Goal: Task Accomplishment & Management: Manage account settings

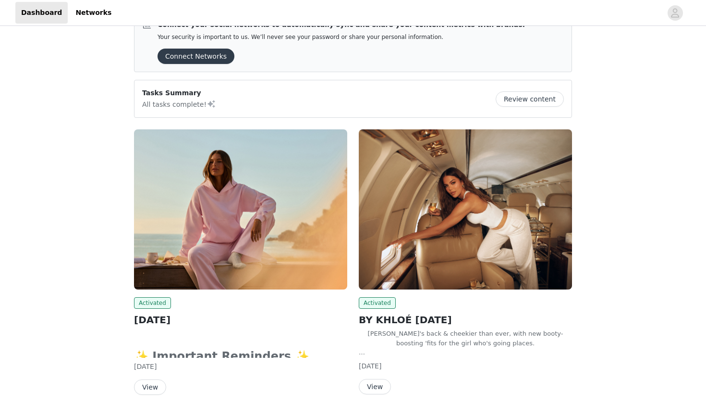
scroll to position [45, 0]
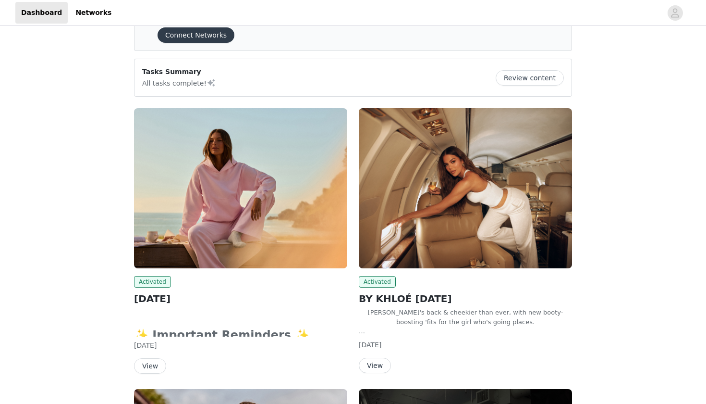
click at [429, 173] on img at bounding box center [465, 188] width 213 height 160
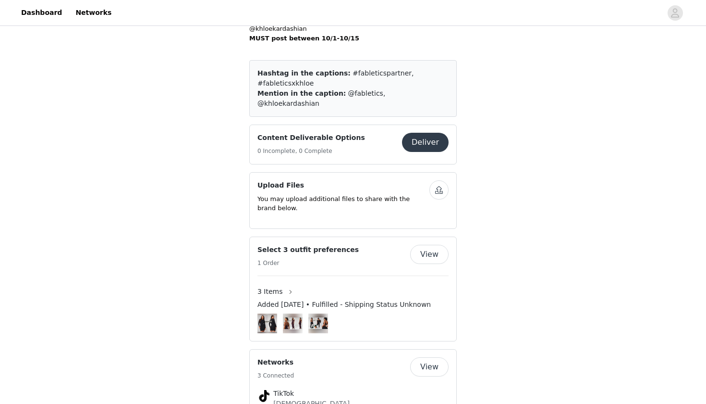
scroll to position [376, 0]
click at [420, 244] on button "View" at bounding box center [429, 253] width 38 height 19
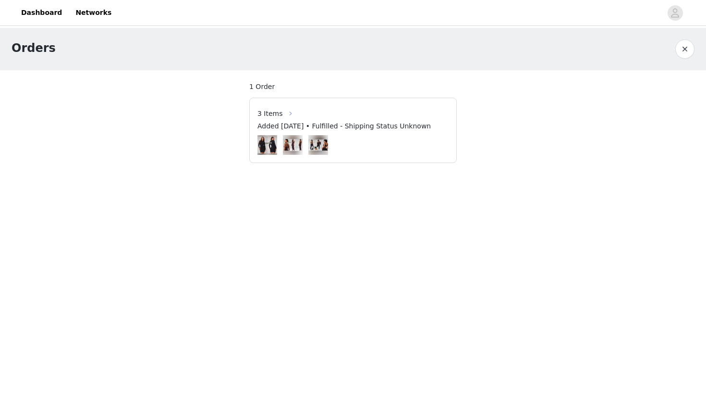
click at [289, 115] on button "button" at bounding box center [290, 113] width 15 height 15
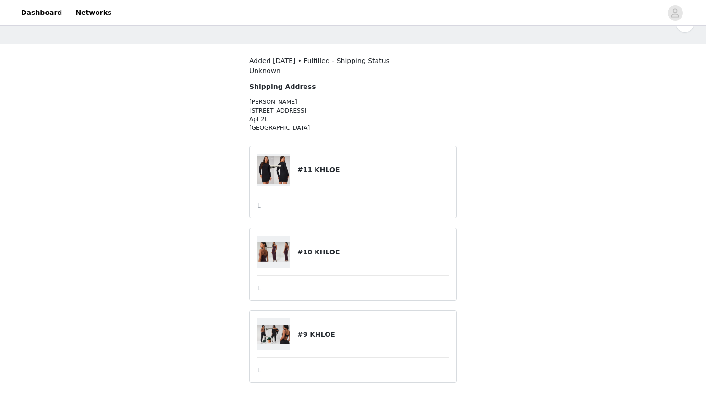
scroll to position [26, 0]
click at [308, 172] on h4 "#11 KHLOE" at bounding box center [372, 170] width 151 height 10
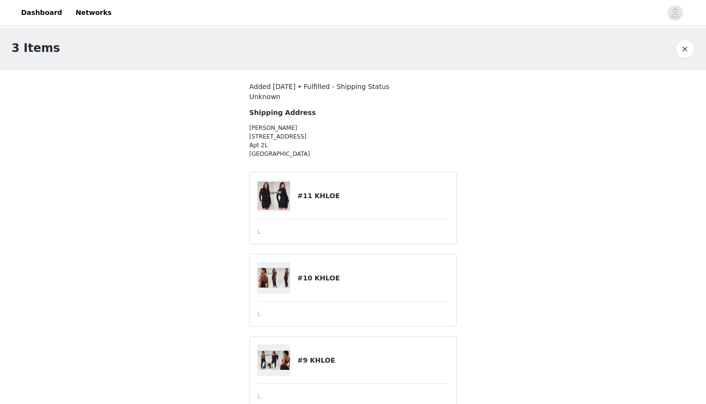
scroll to position [0, 0]
click at [680, 46] on button "button" at bounding box center [684, 48] width 19 height 19
